Goal: Use online tool/utility: Use online tool/utility

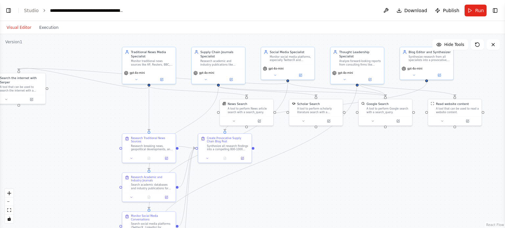
drag, startPoint x: 112, startPoint y: 146, endPoint x: 63, endPoint y: 140, distance: 49.2
click at [63, 140] on div ".deletable-edge-delete-btn { width: 20px; height: 20px; border: 0px solid #ffff…" at bounding box center [252, 131] width 505 height 194
drag, startPoint x: 36, startPoint y: 73, endPoint x: 198, endPoint y: 99, distance: 163.3
click at [198, 99] on div "Search the internet with Serper A tool that can be used to search the internet …" at bounding box center [178, 110] width 53 height 22
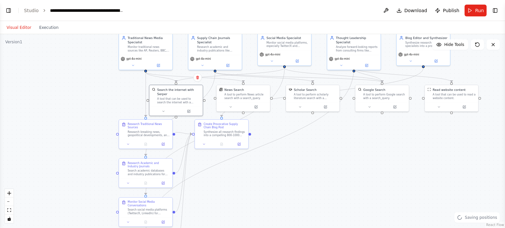
drag, startPoint x: 316, startPoint y: 183, endPoint x: 316, endPoint y: 168, distance: 15.8
click at [316, 168] on div ".deletable-edge-delete-btn { width: 20px; height: 20px; border: 0px solid #ffff…" at bounding box center [252, 131] width 505 height 194
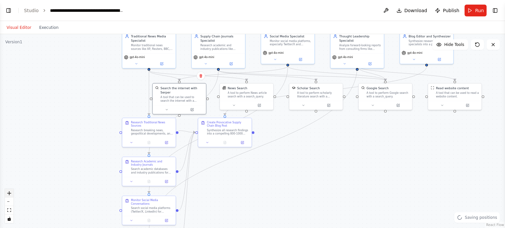
click at [9, 191] on button "zoom in" at bounding box center [9, 193] width 9 height 9
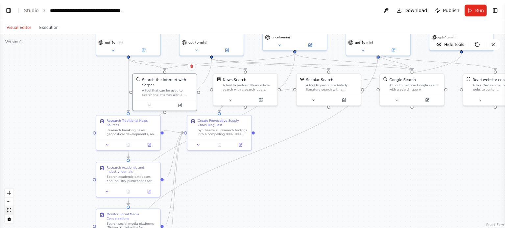
click at [8, 213] on button "fit view" at bounding box center [9, 210] width 9 height 9
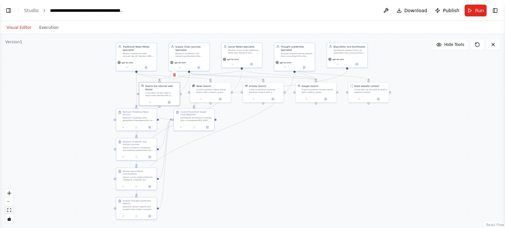
click at [8, 213] on button "fit view" at bounding box center [9, 210] width 9 height 9
click at [11, 193] on button "zoom in" at bounding box center [9, 193] width 9 height 9
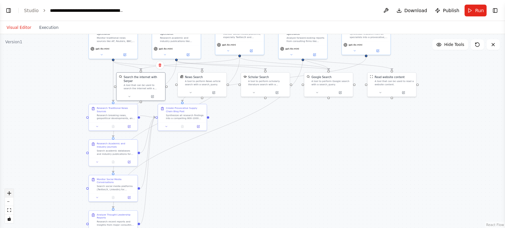
click at [11, 193] on button "zoom in" at bounding box center [9, 193] width 9 height 9
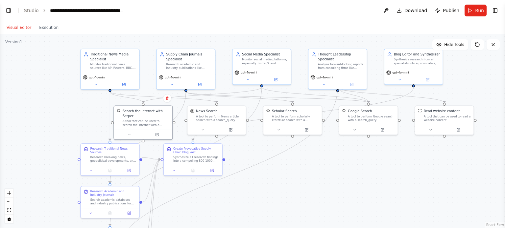
drag, startPoint x: 293, startPoint y: 144, endPoint x: 318, endPoint y: 189, distance: 51.3
click at [318, 189] on div ".deletable-edge-delete-btn { width: 20px; height: 20px; border: 0px solid #ffff…" at bounding box center [252, 131] width 505 height 194
click at [95, 85] on button at bounding box center [96, 84] width 27 height 6
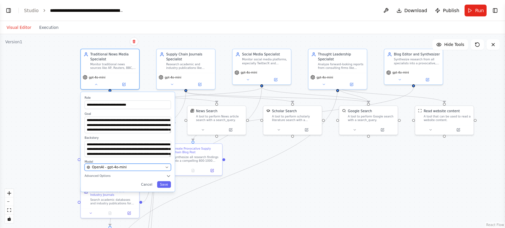
click at [167, 167] on icon "button" at bounding box center [167, 168] width 4 height 4
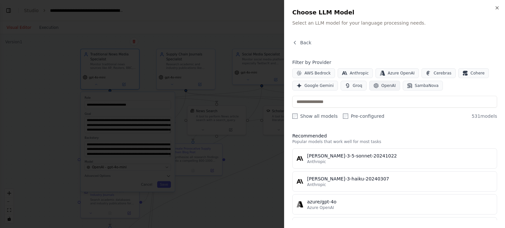
click at [378, 81] on button "OpenAI" at bounding box center [384, 86] width 31 height 10
click at [300, 117] on label "Show all models" at bounding box center [314, 116] width 45 height 7
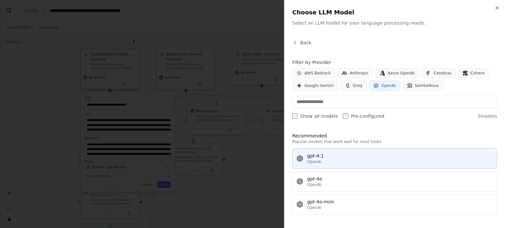
click at [338, 157] on div "gpt-4.1" at bounding box center [400, 156] width 186 height 7
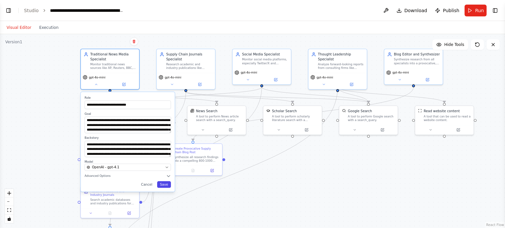
click at [169, 186] on button "Save" at bounding box center [164, 185] width 14 height 7
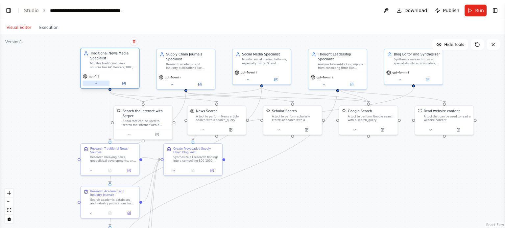
click at [97, 85] on icon at bounding box center [96, 84] width 4 height 4
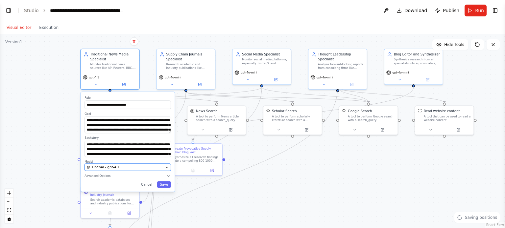
click at [170, 169] on button "OpenAI - gpt-4.1" at bounding box center [127, 167] width 86 height 7
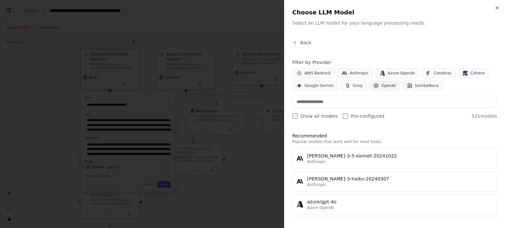
click at [382, 88] on button "OpenAI" at bounding box center [384, 86] width 31 height 10
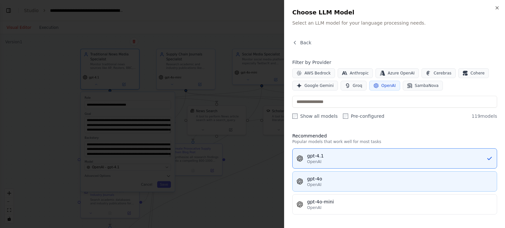
click at [331, 184] on div "OpenAI" at bounding box center [400, 184] width 186 height 5
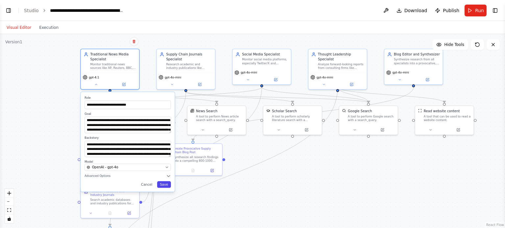
click at [166, 187] on button "Save" at bounding box center [164, 185] width 14 height 7
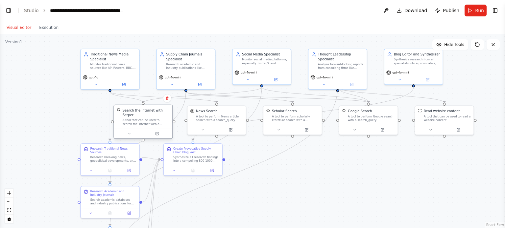
click at [168, 105] on div "Search the internet with Serper A tool that can be used to search the internet …" at bounding box center [143, 117] width 58 height 24
click at [233, 110] on div "News Search" at bounding box center [216, 110] width 47 height 5
drag, startPoint x: 146, startPoint y: 107, endPoint x: 147, endPoint y: 115, distance: 7.6
click at [147, 115] on div "Search the internet with Serper A tool that can be used to search the internet …" at bounding box center [143, 122] width 58 height 24
click at [229, 131] on button at bounding box center [228, 129] width 27 height 6
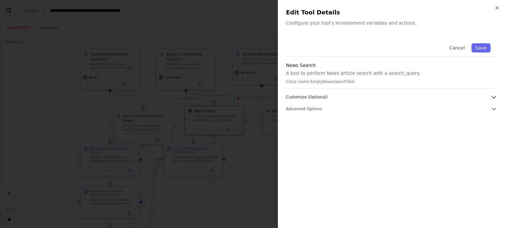
click at [489, 98] on button "Customize (Optional)" at bounding box center [391, 97] width 211 height 7
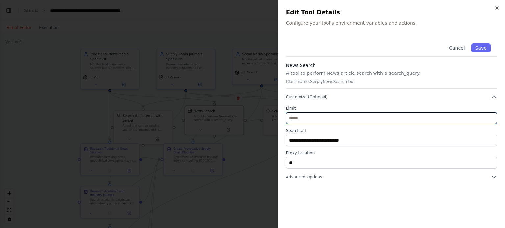
click at [311, 116] on input "**" at bounding box center [391, 118] width 211 height 12
drag, startPoint x: 307, startPoint y: 113, endPoint x: 255, endPoint y: 117, distance: 52.4
click at [255, 117] on body "BETA You are tasked with producing a recurring supply chain blog (800–1000 word…" at bounding box center [252, 114] width 505 height 228
type input "**"
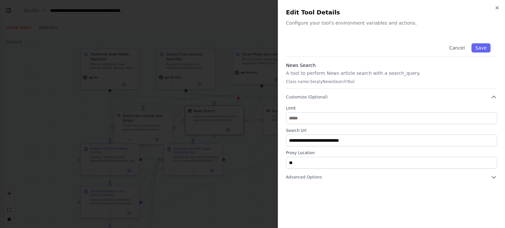
click at [366, 197] on div "**********" at bounding box center [391, 129] width 211 height 184
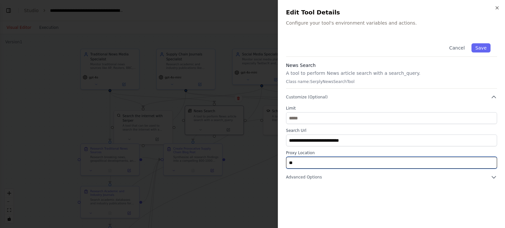
click at [488, 164] on input "**" at bounding box center [391, 163] width 211 height 12
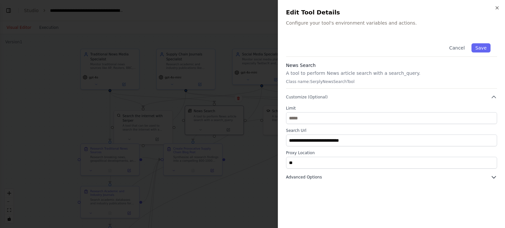
click at [493, 177] on icon "button" at bounding box center [493, 177] width 7 height 7
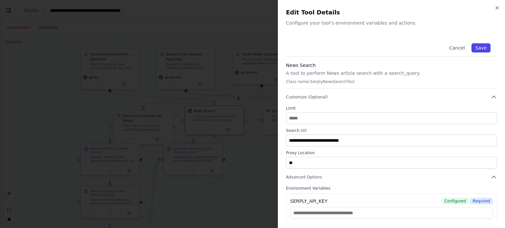
click at [477, 51] on button "Save" at bounding box center [480, 47] width 19 height 9
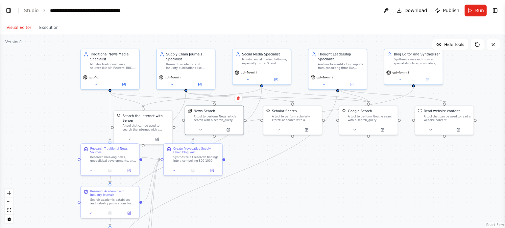
click at [309, 187] on div ".deletable-edge-delete-btn { width: 20px; height: 20px; border: 0px solid #ffff…" at bounding box center [252, 131] width 505 height 194
click at [158, 137] on icon at bounding box center [156, 138] width 3 height 3
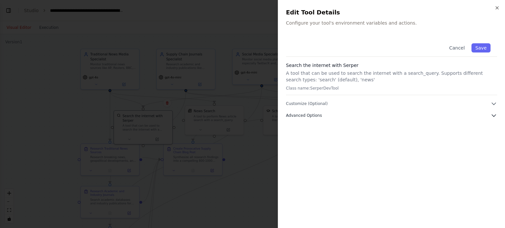
click at [315, 115] on span "Advanced Options" at bounding box center [304, 115] width 36 height 5
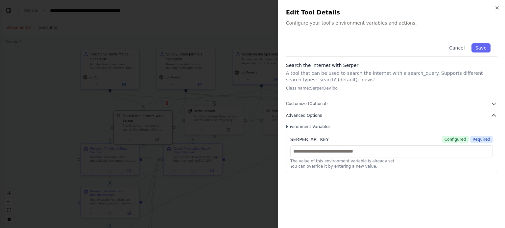
click at [315, 115] on span "Advanced Options" at bounding box center [304, 115] width 36 height 5
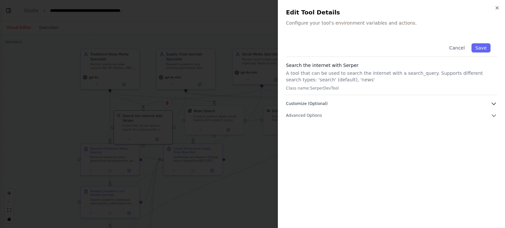
click at [329, 101] on button "Customize (Optional)" at bounding box center [391, 104] width 211 height 7
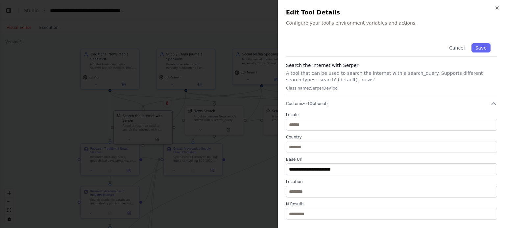
scroll to position [51, 0]
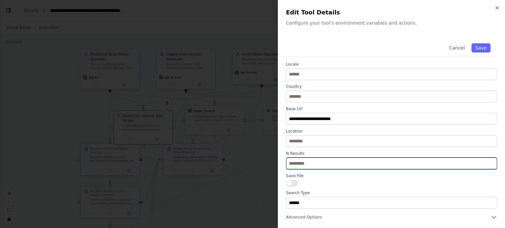
drag, startPoint x: 304, startPoint y: 164, endPoint x: 261, endPoint y: 165, distance: 42.1
click at [261, 165] on body "BETA You are tasked with producing a recurring supply chain blog (800–1000 word…" at bounding box center [252, 114] width 505 height 228
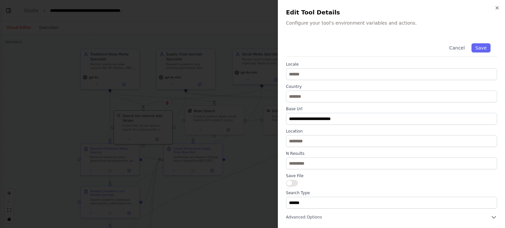
click at [289, 181] on button "button" at bounding box center [292, 183] width 12 height 7
click at [290, 182] on button "button" at bounding box center [292, 183] width 12 height 7
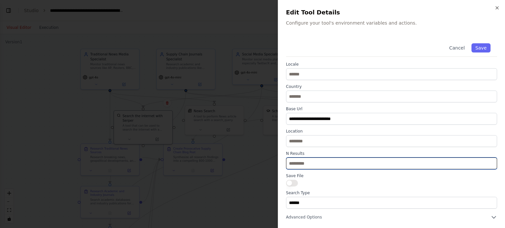
click at [298, 165] on input "**" at bounding box center [391, 164] width 211 height 12
drag, startPoint x: 297, startPoint y: 165, endPoint x: 270, endPoint y: 168, distance: 27.1
click at [270, 168] on body "BETA You are tasked with producing a recurring supply chain blog (800–1000 word…" at bounding box center [252, 114] width 505 height 228
type input "**"
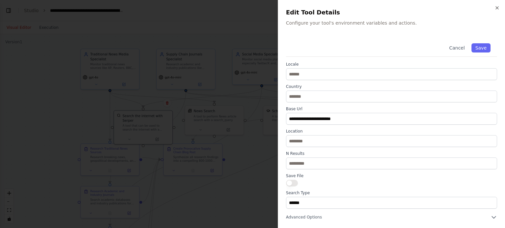
click at [357, 189] on div "**********" at bounding box center [391, 135] width 211 height 147
click at [477, 45] on button "Save" at bounding box center [480, 47] width 19 height 9
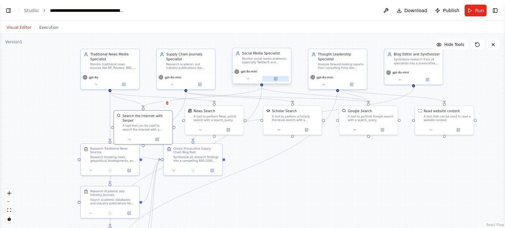
click at [275, 79] on icon at bounding box center [275, 79] width 3 height 3
click at [302, 129] on button at bounding box center [306, 129] width 27 height 6
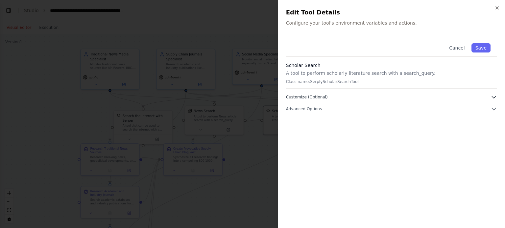
click at [492, 96] on icon "button" at bounding box center [493, 97] width 7 height 7
click at [490, 103] on div "Cancel Save Scholar Search A tool to perform scholarly literature search with a…" at bounding box center [391, 75] width 211 height 76
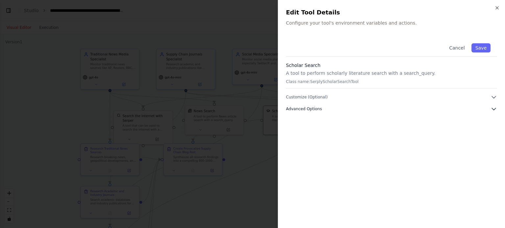
click at [492, 106] on icon "button" at bounding box center [493, 109] width 7 height 7
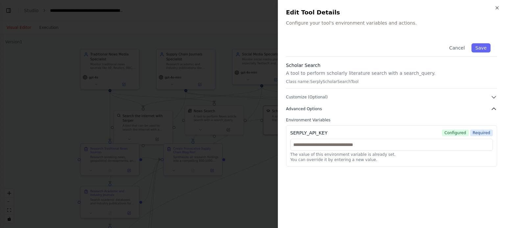
click at [492, 108] on icon "button" at bounding box center [493, 109] width 7 height 7
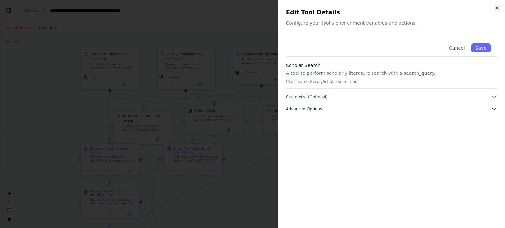
click at [492, 108] on icon "button" at bounding box center [493, 109] width 7 height 7
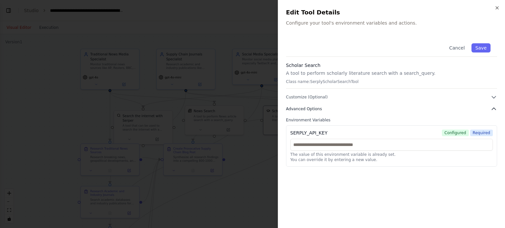
click at [492, 108] on icon "button" at bounding box center [493, 109] width 7 height 7
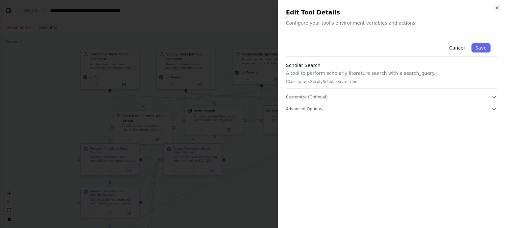
click at [452, 50] on button "Cancel" at bounding box center [456, 47] width 23 height 9
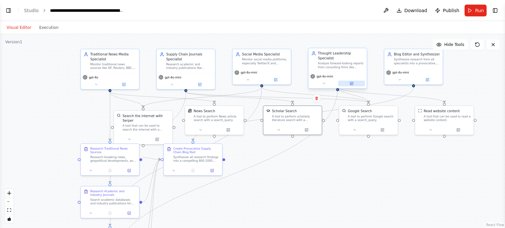
click at [353, 81] on button at bounding box center [351, 84] width 27 height 6
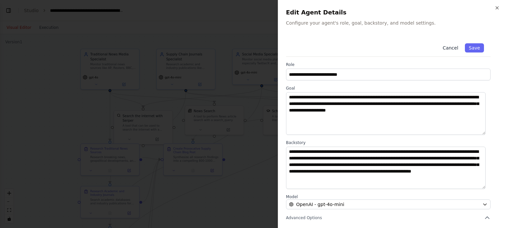
click at [448, 50] on button "Cancel" at bounding box center [449, 47] width 23 height 9
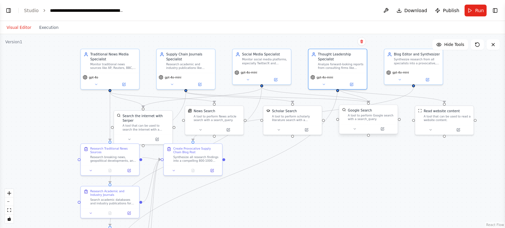
click at [385, 132] on div at bounding box center [368, 129] width 58 height 10
click at [383, 129] on icon at bounding box center [382, 129] width 3 height 3
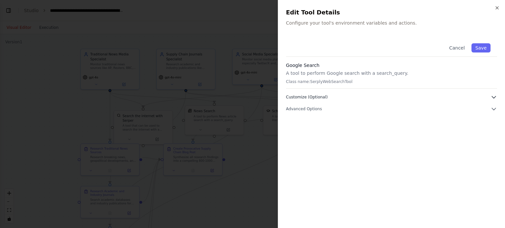
click at [490, 97] on icon "button" at bounding box center [493, 97] width 7 height 7
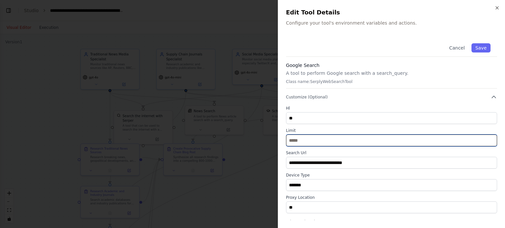
drag, startPoint x: 315, startPoint y: 146, endPoint x: 116, endPoint y: 144, distance: 198.7
click at [116, 144] on body "BETA You are tasked with producing a recurring supply chain blog (800–1000 word…" at bounding box center [252, 114] width 505 height 228
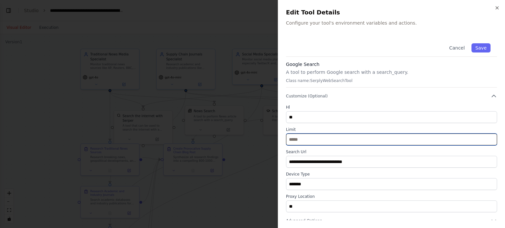
scroll to position [0, 0]
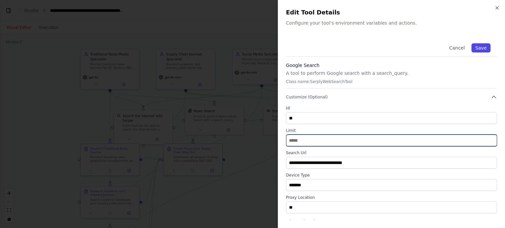
type input "**"
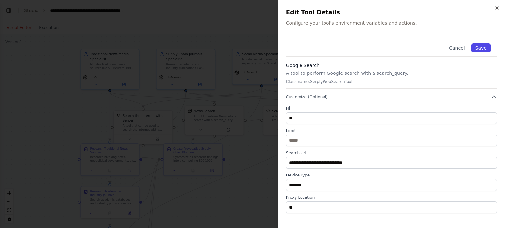
click at [475, 46] on button "Save" at bounding box center [480, 47] width 19 height 9
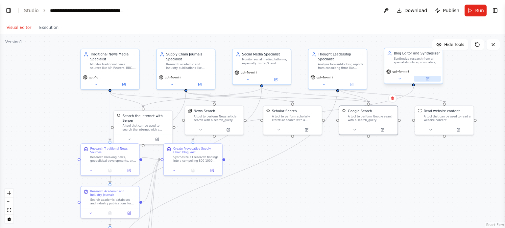
click at [424, 79] on button at bounding box center [427, 79] width 27 height 6
click at [384, 128] on icon at bounding box center [382, 129] width 4 height 4
click at [383, 131] on div at bounding box center [370, 129] width 58 height 10
click at [384, 131] on button at bounding box center [384, 129] width 27 height 6
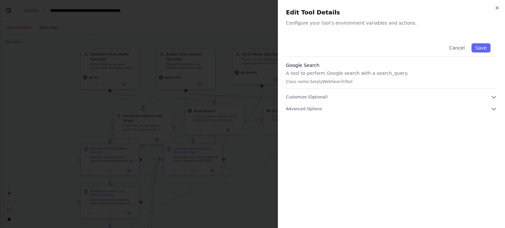
click at [494, 93] on div "Cancel Save Google Search A tool to perform Google search with a search_query. …" at bounding box center [391, 75] width 211 height 76
click at [491, 96] on icon "button" at bounding box center [493, 97] width 7 height 7
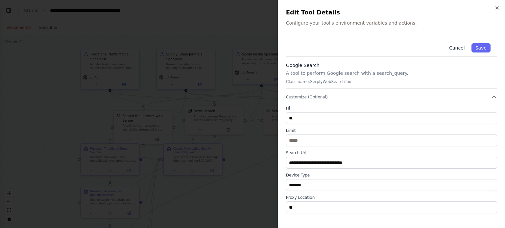
click at [458, 48] on button "Cancel" at bounding box center [456, 47] width 23 height 9
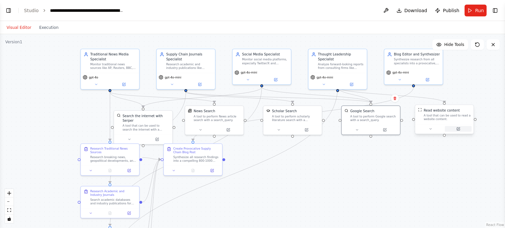
click at [456, 130] on icon at bounding box center [458, 129] width 4 height 4
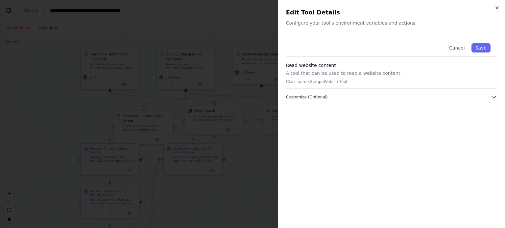
click at [314, 97] on span "Customize (Optional)" at bounding box center [307, 97] width 42 height 5
click at [495, 8] on icon "button" at bounding box center [496, 7] width 5 height 5
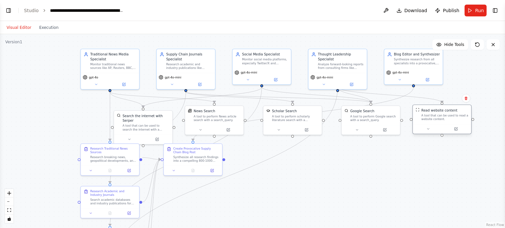
click at [461, 115] on div "A tool that can be used to read a website content." at bounding box center [444, 118] width 47 height 8
click at [350, 82] on icon at bounding box center [351, 83] width 3 height 3
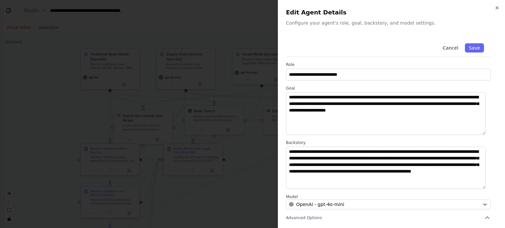
click at [452, 48] on button "Cancel" at bounding box center [449, 47] width 23 height 9
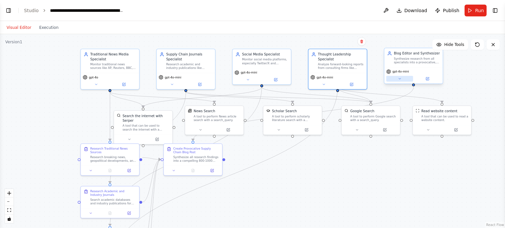
click at [401, 80] on button at bounding box center [399, 79] width 27 height 6
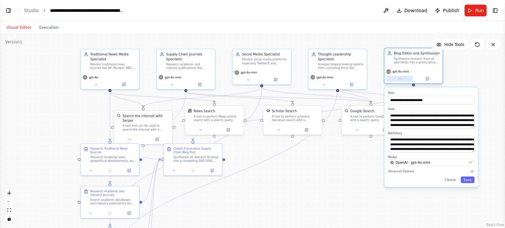
click at [402, 79] on button at bounding box center [399, 79] width 27 height 6
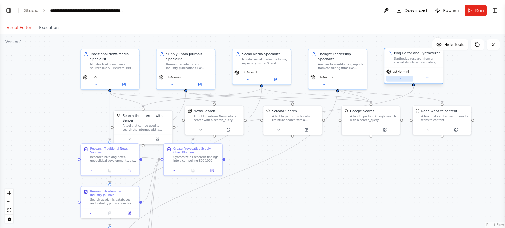
click at [400, 77] on icon at bounding box center [399, 79] width 4 height 4
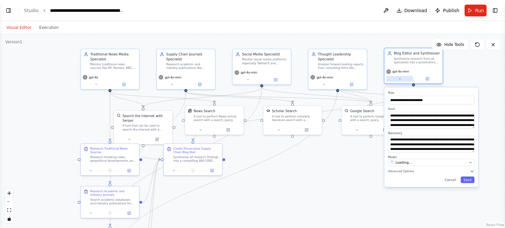
click at [400, 77] on icon at bounding box center [399, 79] width 4 height 4
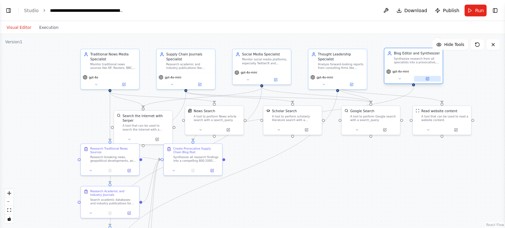
click at [423, 77] on button at bounding box center [427, 79] width 27 height 6
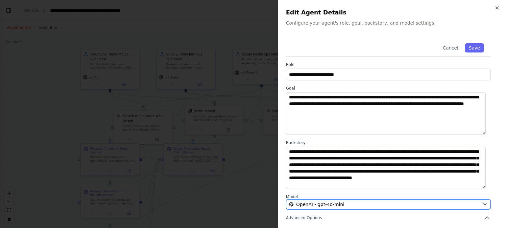
click at [371, 208] on button "OpenAI - gpt-4o-mini" at bounding box center [388, 205] width 204 height 10
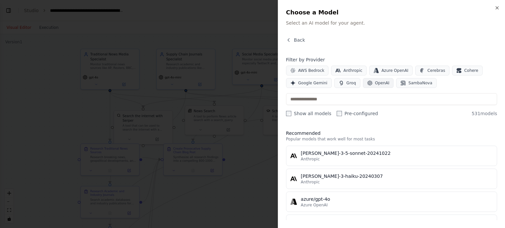
click at [375, 83] on span "OpenAI" at bounding box center [382, 82] width 14 height 5
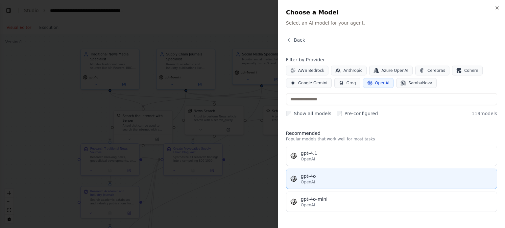
click at [323, 184] on div "OpenAI" at bounding box center [397, 182] width 192 height 5
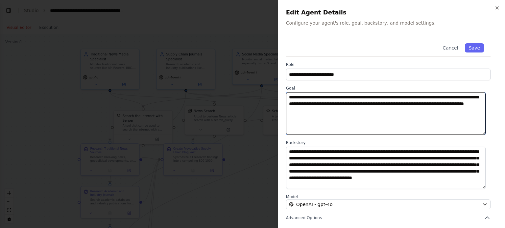
click at [394, 124] on textarea "**********" at bounding box center [385, 113] width 199 height 43
click at [373, 124] on textarea "**********" at bounding box center [385, 113] width 199 height 43
click at [398, 127] on textarea "**********" at bounding box center [385, 113] width 199 height 43
type textarea "**********"
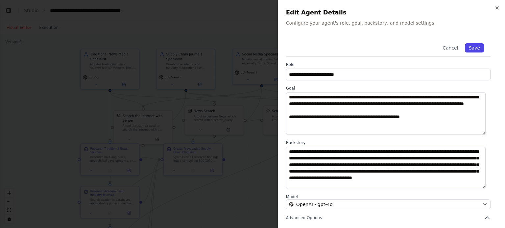
click at [476, 46] on button "Save" at bounding box center [473, 47] width 19 height 9
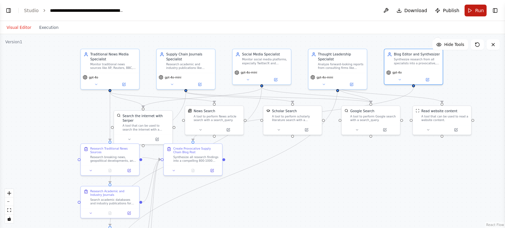
click at [473, 14] on button "Run" at bounding box center [475, 11] width 22 height 12
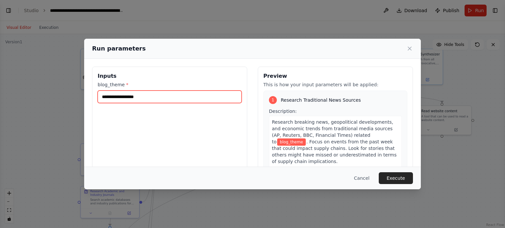
click at [177, 99] on input "blog_theme *" at bounding box center [170, 97] width 144 height 12
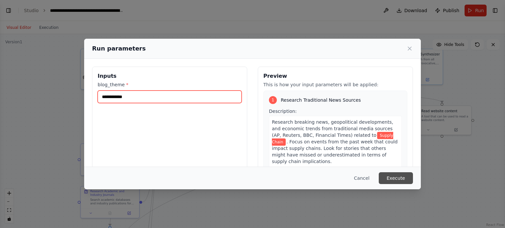
type input "**********"
click at [397, 178] on button "Execute" at bounding box center [395, 178] width 34 height 12
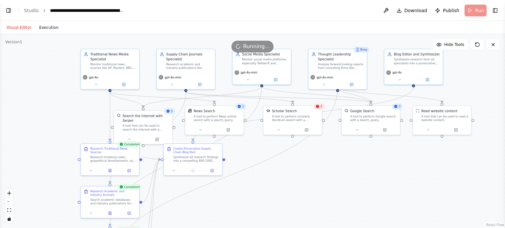
click at [39, 26] on button "Execution" at bounding box center [48, 28] width 27 height 8
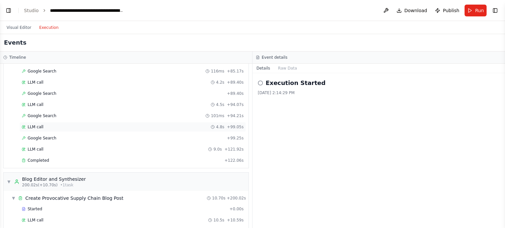
scroll to position [984, 0]
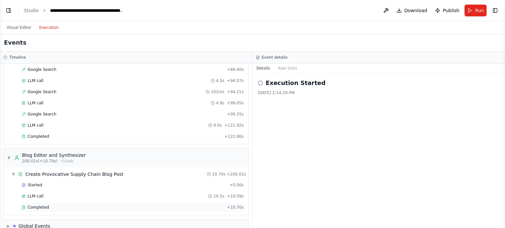
click at [42, 205] on span "Completed" at bounding box center [38, 207] width 21 height 5
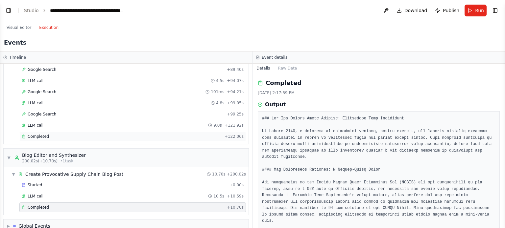
click at [53, 134] on div "Completed" at bounding box center [122, 136] width 200 height 5
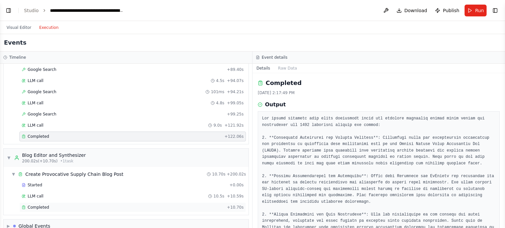
click at [37, 205] on span "Completed" at bounding box center [38, 207] width 21 height 5
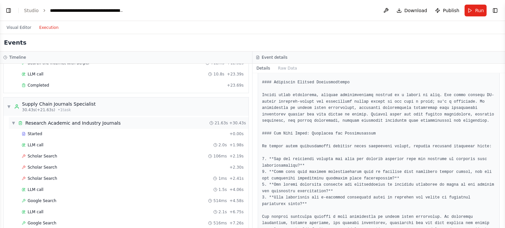
scroll to position [0, 0]
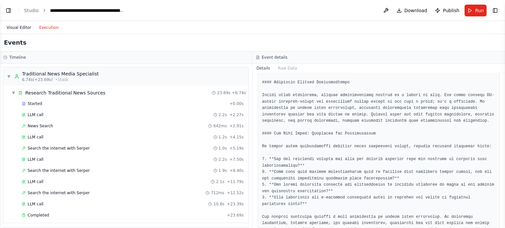
click at [27, 27] on button "Visual Editor" at bounding box center [19, 28] width 33 height 8
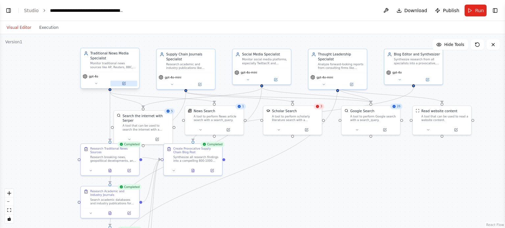
click at [125, 85] on icon at bounding box center [124, 84] width 4 height 4
click at [123, 82] on icon at bounding box center [123, 83] width 3 height 3
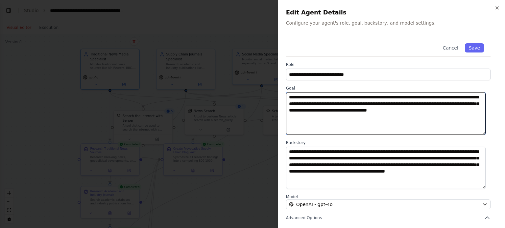
click at [384, 102] on textarea "**********" at bounding box center [385, 113] width 199 height 43
click at [423, 117] on textarea "**********" at bounding box center [385, 113] width 199 height 43
click at [361, 111] on textarea "**********" at bounding box center [385, 113] width 199 height 43
paste textarea "**********"
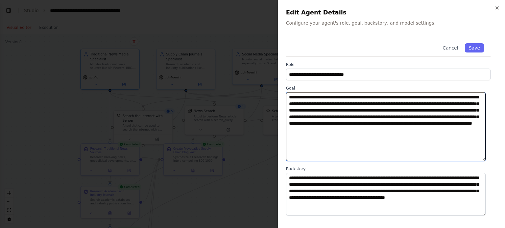
drag, startPoint x: 484, startPoint y: 132, endPoint x: 482, endPoint y: 159, distance: 26.7
click at [482, 159] on textarea "**********" at bounding box center [385, 126] width 199 height 69
type textarea "**********"
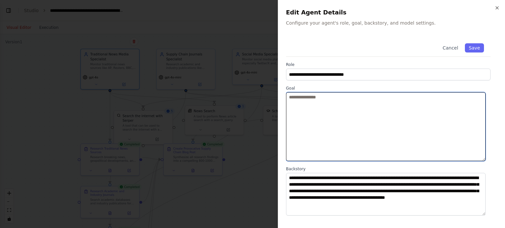
paste textarea "**********"
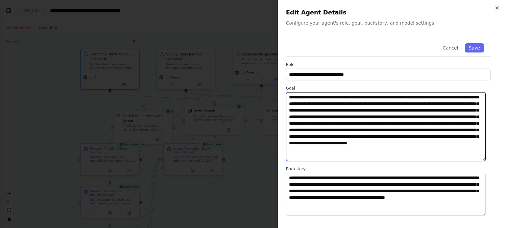
type textarea "**********"
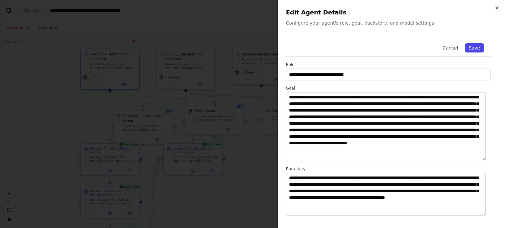
click at [472, 48] on button "Save" at bounding box center [473, 47] width 19 height 9
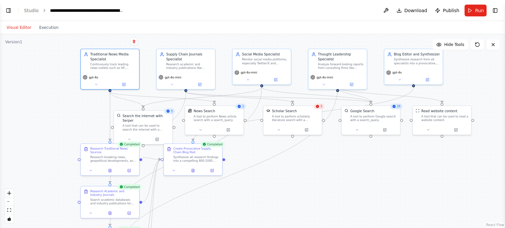
click at [55, 98] on div ".deletable-edge-delete-btn { width: 20px; height: 20px; border: 0px solid #ffff…" at bounding box center [252, 131] width 505 height 194
